Goal: Information Seeking & Learning: Check status

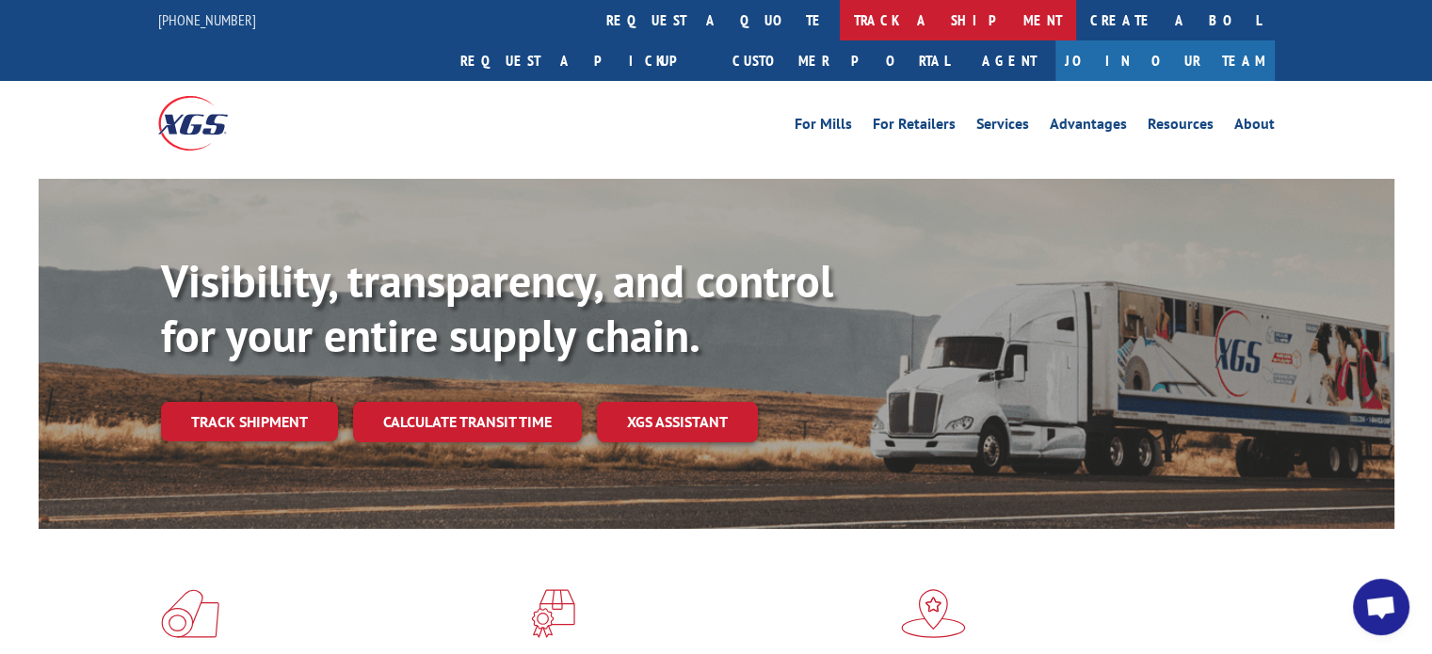
click at [840, 25] on link "track a shipment" at bounding box center [958, 20] width 236 height 40
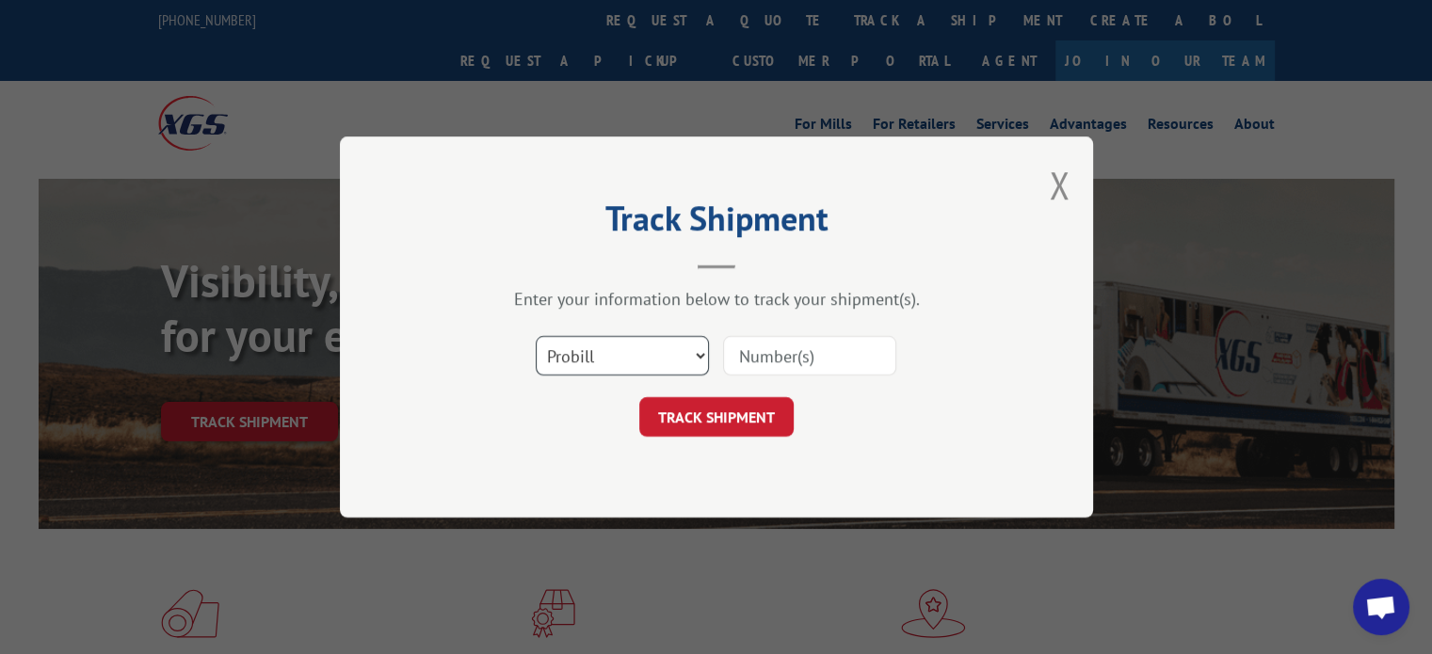
click at [596, 364] on select "Select category... Probill BOL PO" at bounding box center [622, 356] width 173 height 40
select select "po"
click at [536, 336] on select "Select category... Probill BOL PO" at bounding box center [622, 356] width 173 height 40
click at [761, 358] on input at bounding box center [809, 356] width 173 height 40
paste input "04503558"
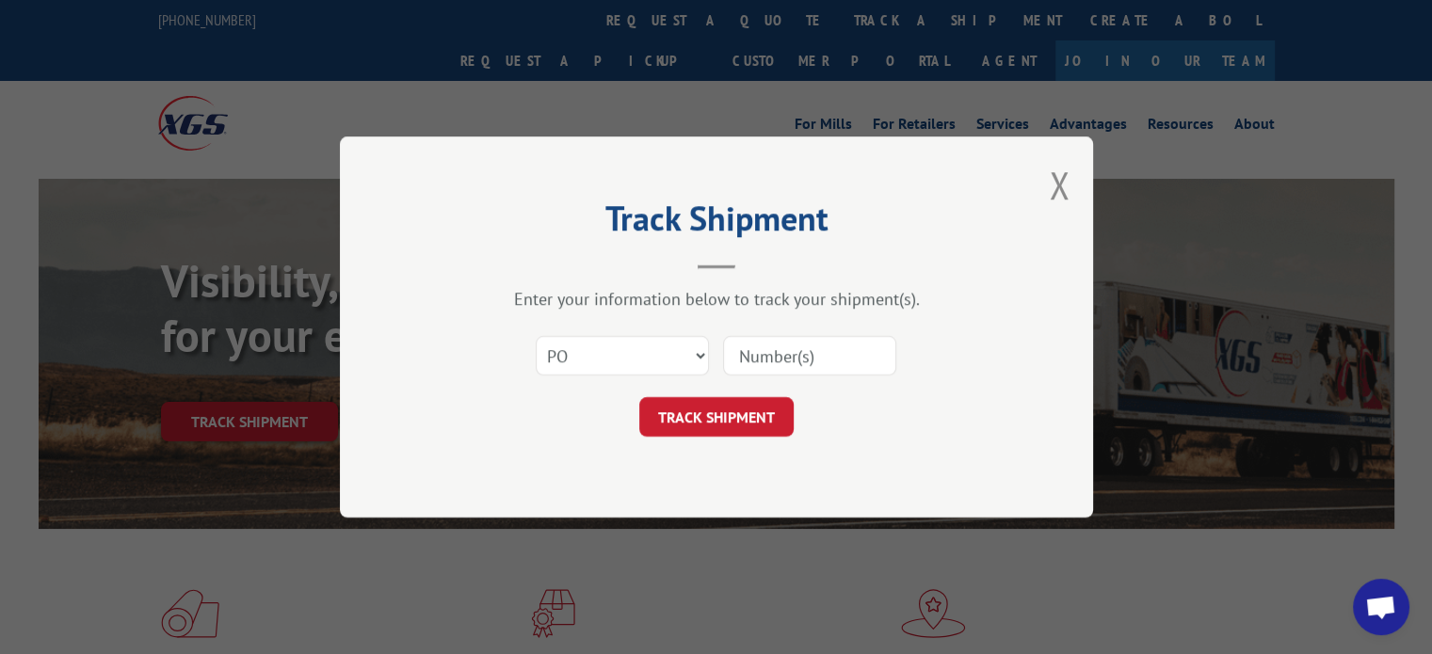
type input "04503558"
click button "TRACK SHIPMENT" at bounding box center [716, 417] width 154 height 40
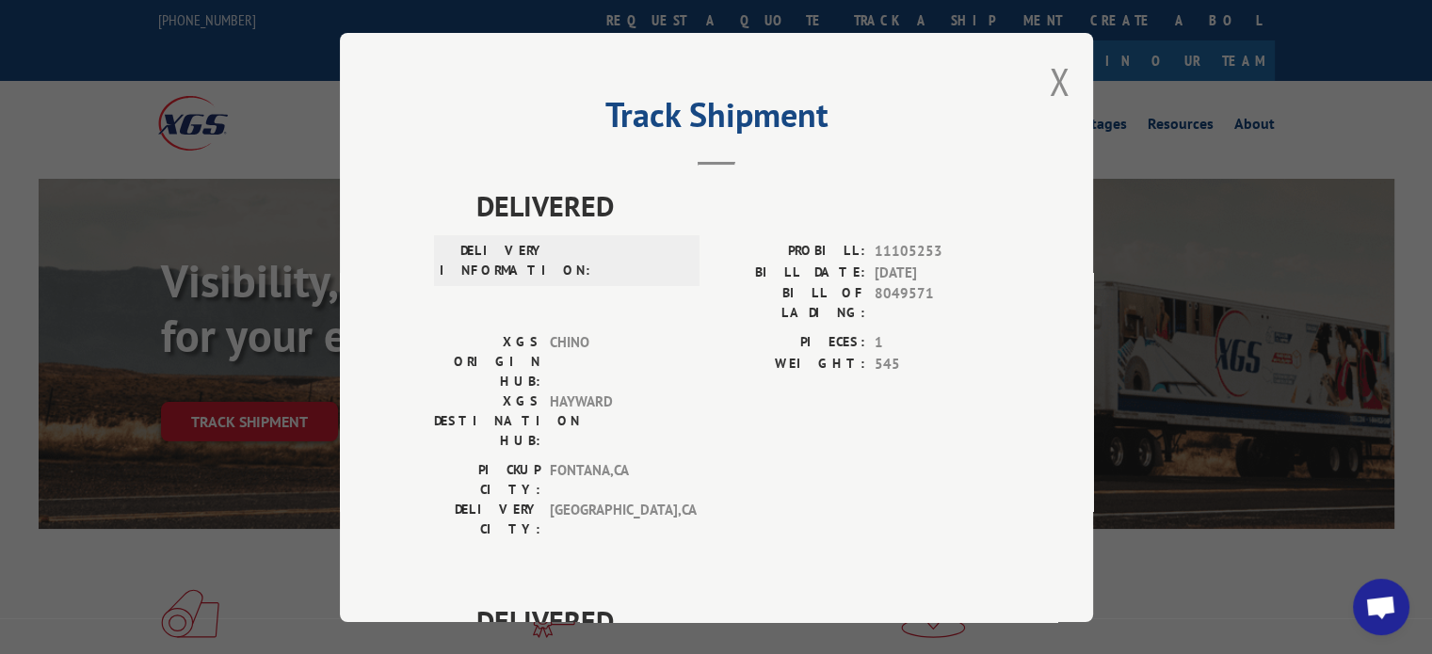
drag, startPoint x: 1047, startPoint y: 85, endPoint x: 1005, endPoint y: 68, distance: 44.7
click at [1049, 85] on button "Close modal" at bounding box center [1059, 81] width 21 height 50
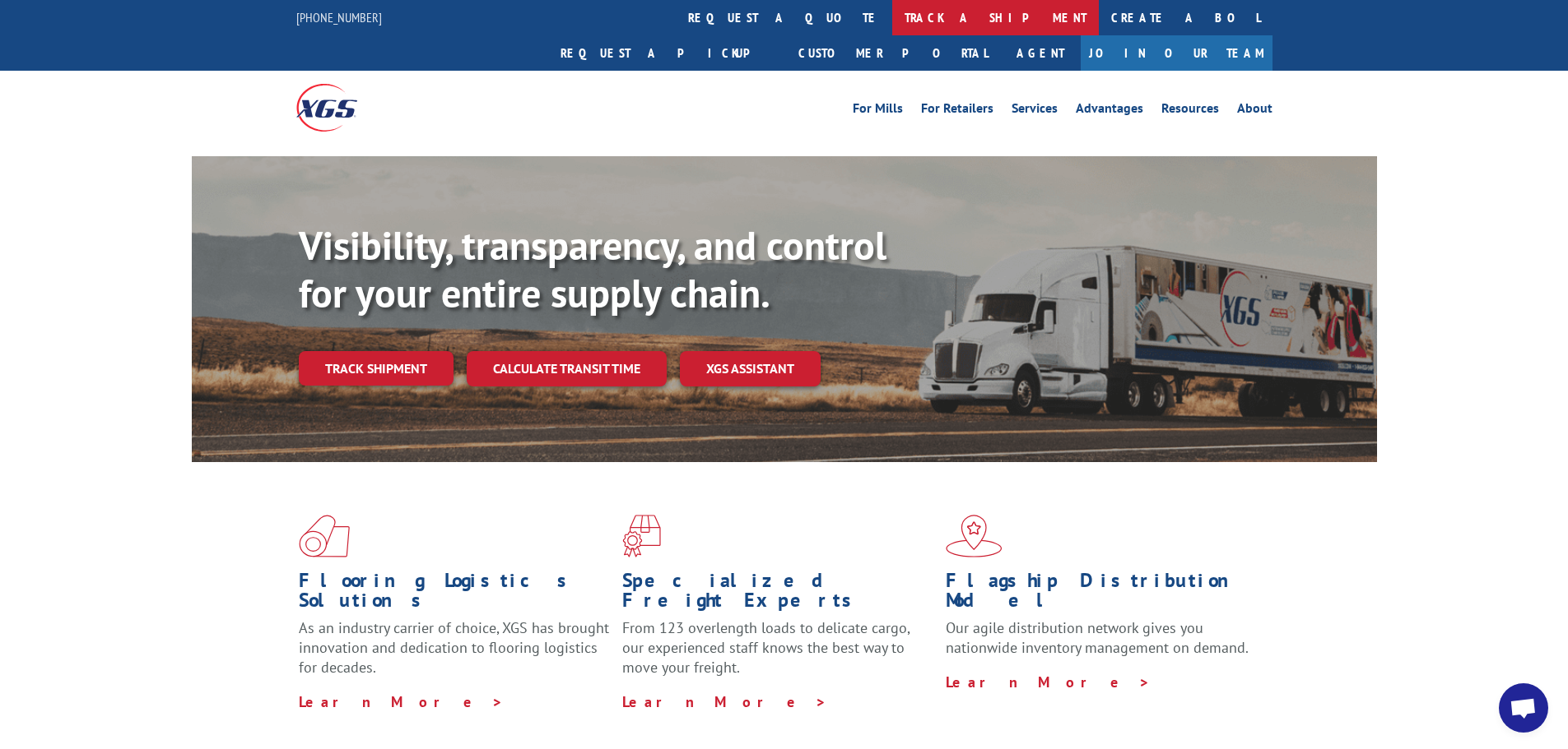
click at [892, 19] on link "track a shipment" at bounding box center [995, 17] width 206 height 35
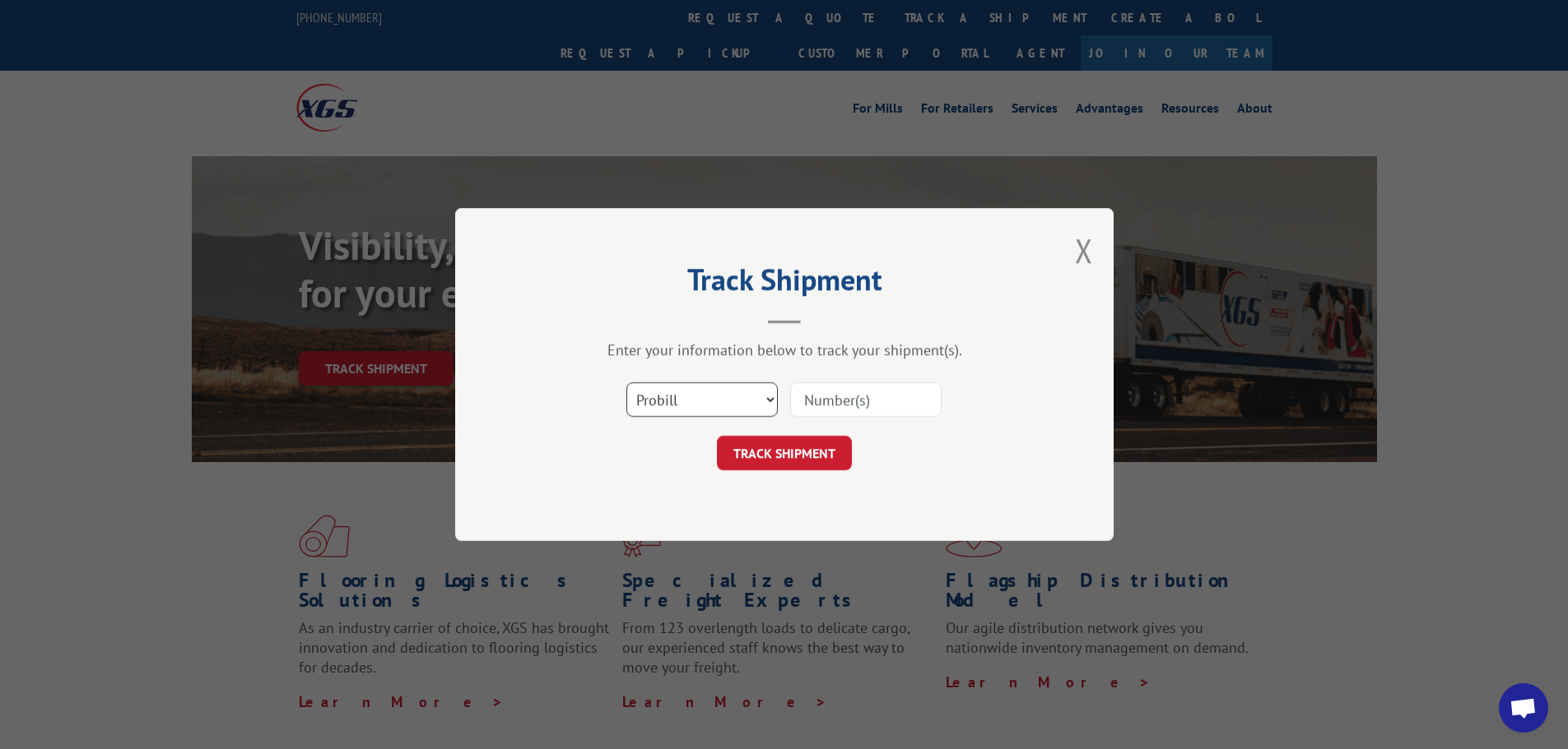
click at [691, 408] on select "Select category... Probill BOL PO" at bounding box center [701, 400] width 151 height 35
select select "po"
click at [626, 383] on select "Select category... Probill BOL PO" at bounding box center [701, 400] width 151 height 35
click at [820, 399] on input at bounding box center [866, 400] width 151 height 35
paste input "31506660"
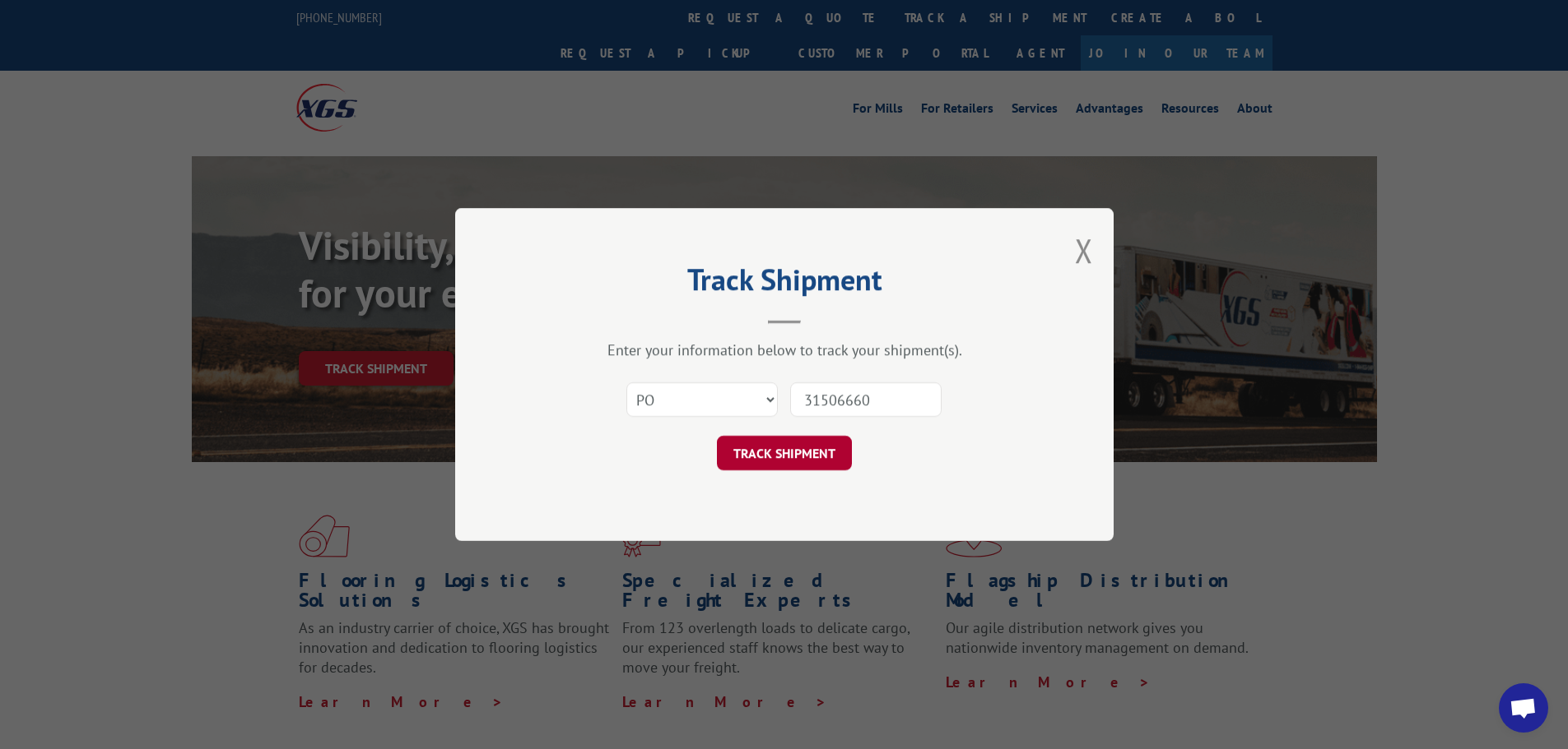
type input "31506660"
click at [786, 446] on button "TRACK SHIPMENT" at bounding box center [784, 454] width 135 height 35
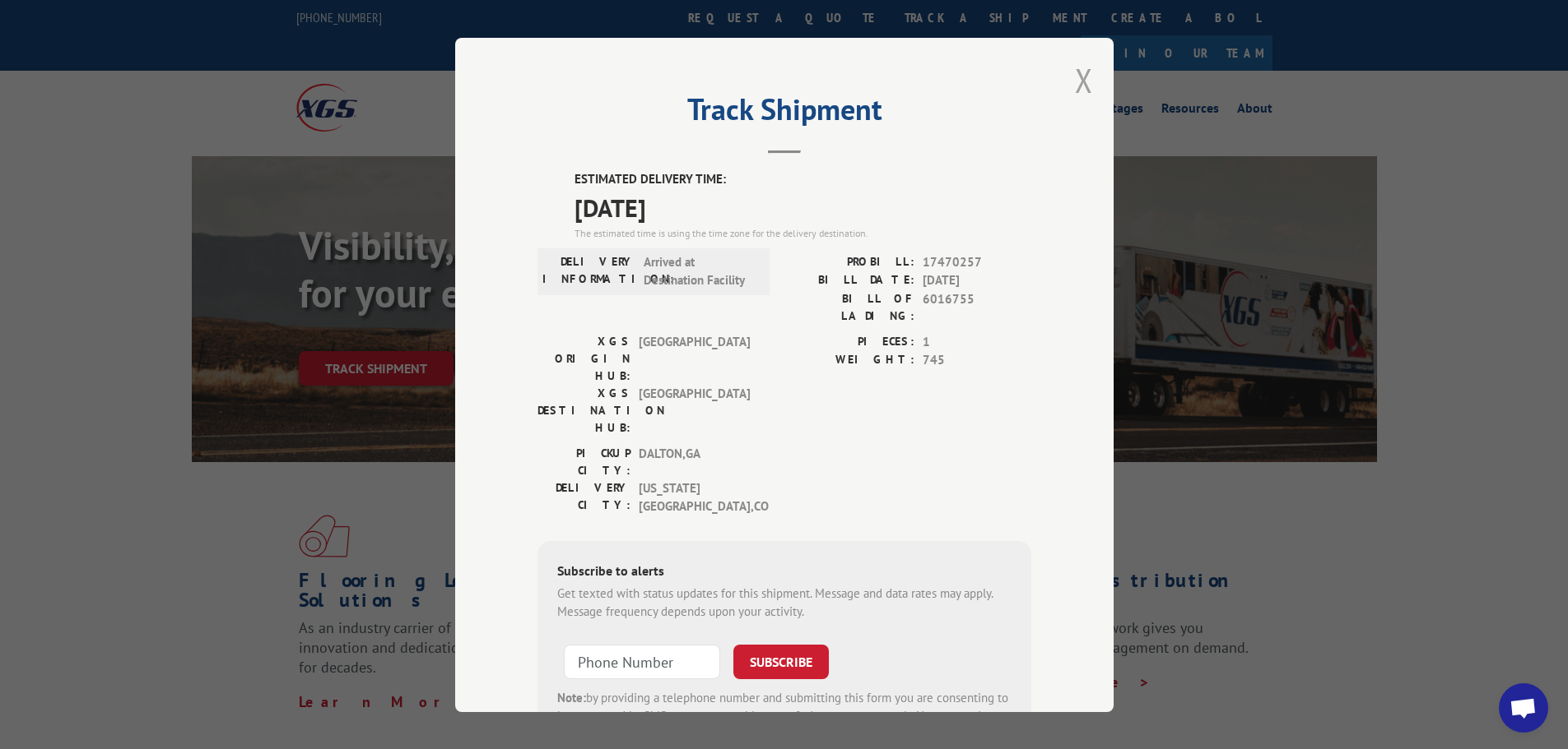
click at [1079, 75] on button "Close modal" at bounding box center [1084, 80] width 18 height 44
